Goal: Download file/media

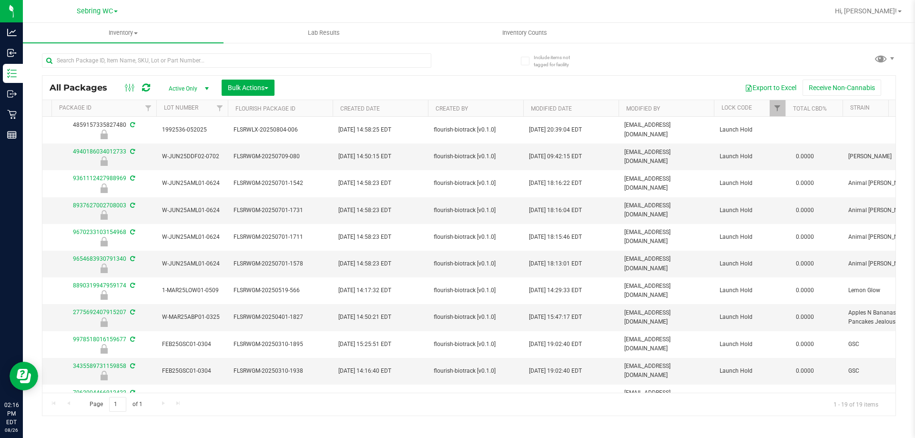
scroll to position [0, 815]
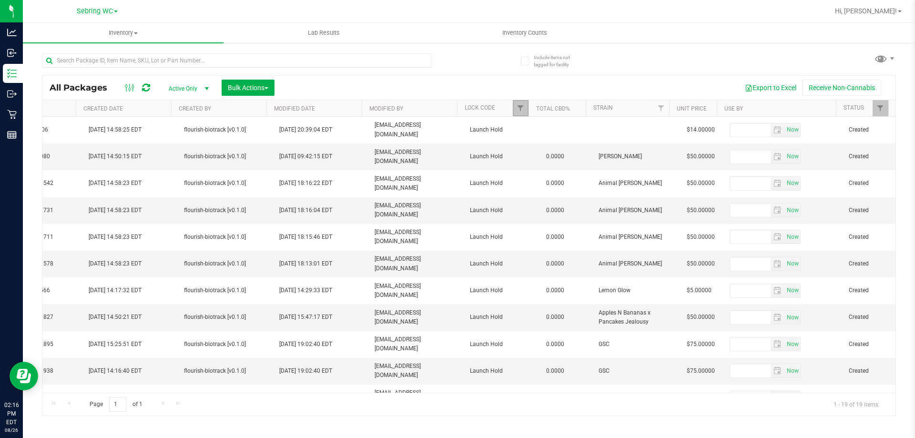
click at [514, 108] on link "Filter" at bounding box center [521, 108] width 16 height 16
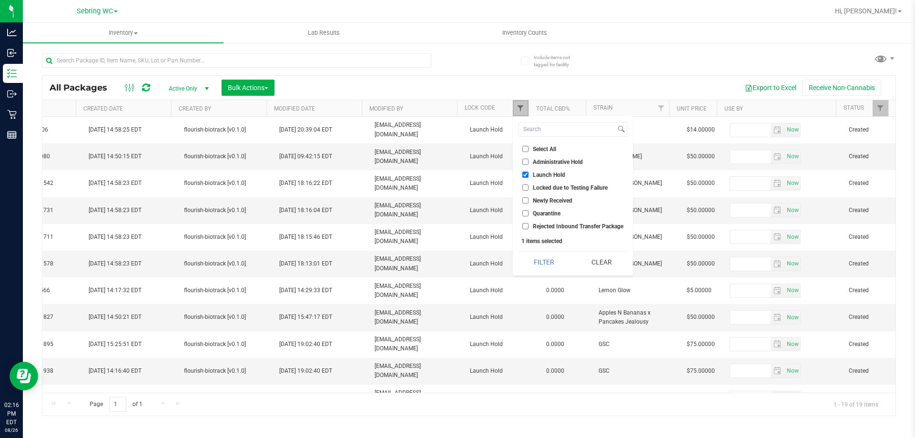
click at [522, 108] on span "Filter" at bounding box center [521, 108] width 8 height 8
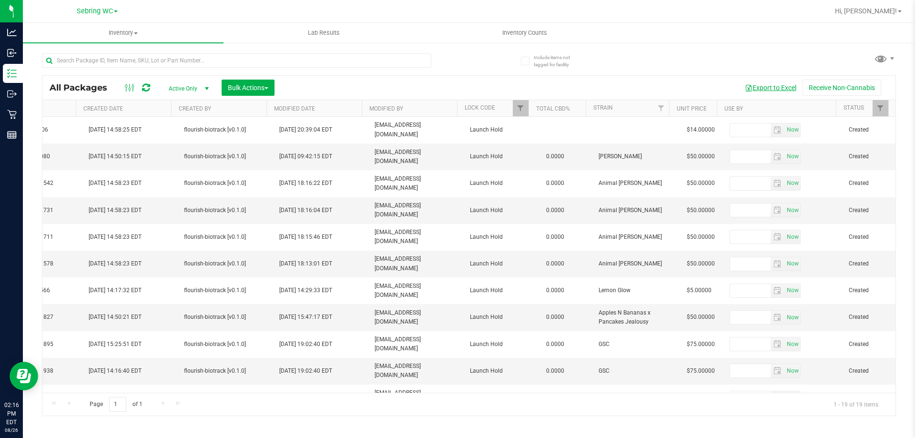
click at [770, 87] on button "Export to Excel" at bounding box center [771, 88] width 64 height 16
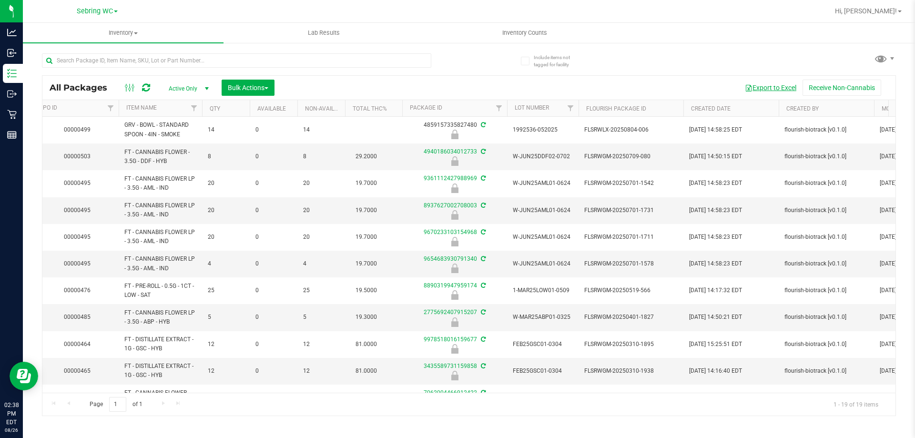
scroll to position [0, 0]
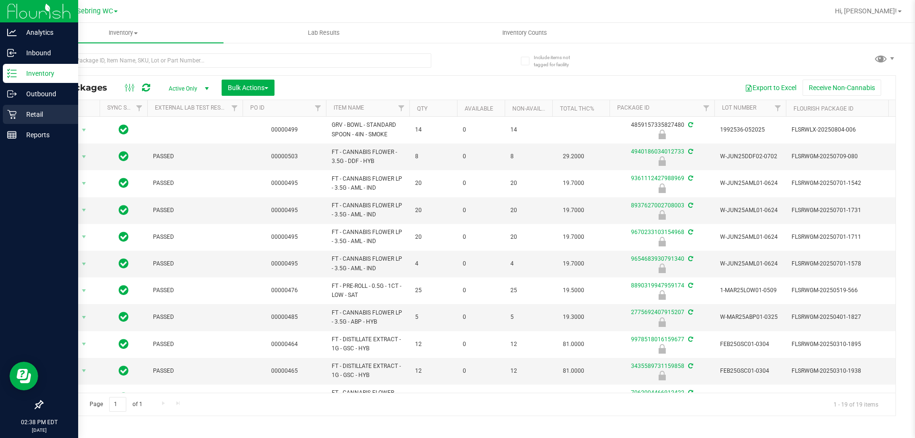
click at [10, 118] on icon at bounding box center [12, 115] width 10 height 10
